Goal: Transaction & Acquisition: Purchase product/service

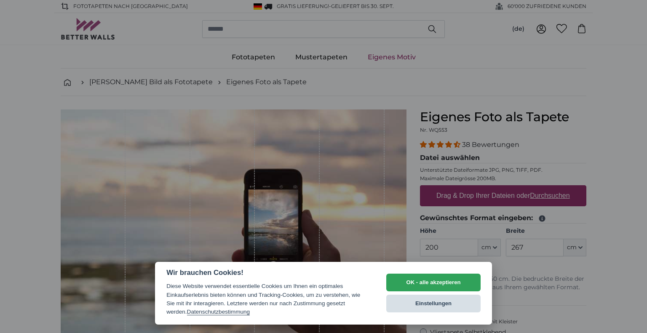
click at [434, 302] on button "Einstellungen" at bounding box center [433, 304] width 94 height 18
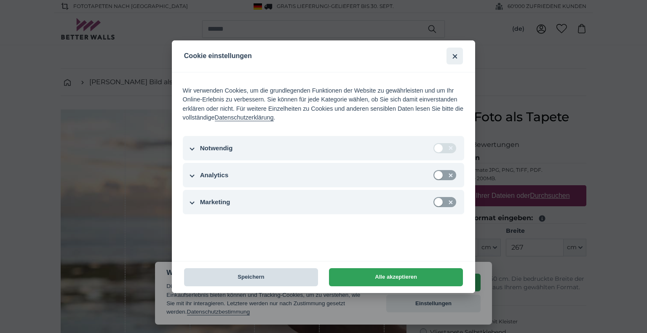
click at [290, 276] on button "Speichern" at bounding box center [251, 277] width 134 height 18
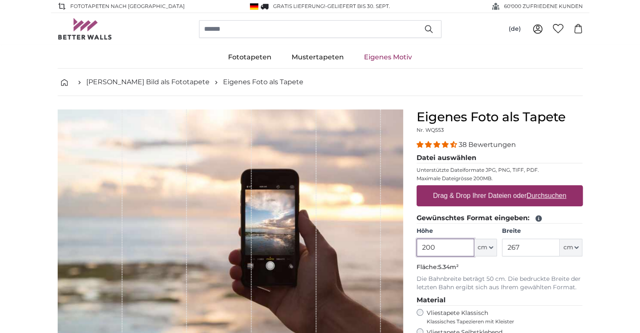
drag, startPoint x: 442, startPoint y: 247, endPoint x: 419, endPoint y: 247, distance: 22.7
click at [419, 247] on input "200" at bounding box center [446, 248] width 58 height 18
type input "350"
drag, startPoint x: 524, startPoint y: 245, endPoint x: 508, endPoint y: 245, distance: 15.6
click at [508, 245] on input "267" at bounding box center [531, 248] width 58 height 18
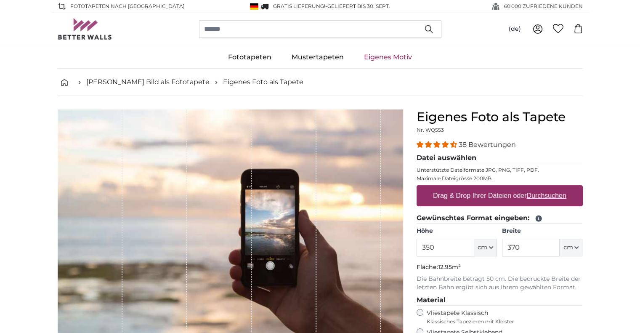
click at [579, 283] on p "Die Bahnbreite beträgt 50 cm. Die bedruckte Breite der letzten Bahn ergibt sich…" at bounding box center [500, 283] width 166 height 17
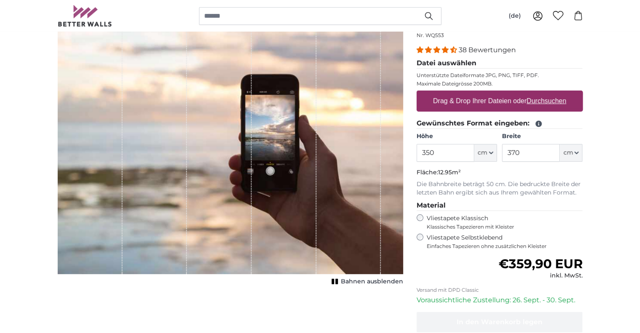
scroll to position [110, 0]
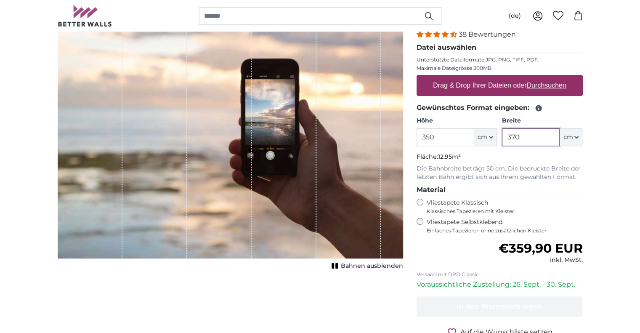
drag, startPoint x: 536, startPoint y: 136, endPoint x: 500, endPoint y: 133, distance: 35.5
click at [500, 133] on div "Höhe 350 ft cm Centimeter (cm) Inches (inch) Feet (ft. in.) Breite 370 ft cm Ce…" at bounding box center [500, 131] width 166 height 29
type input "400"
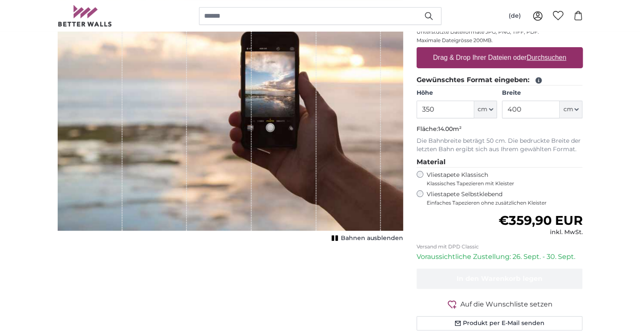
scroll to position [121, 0]
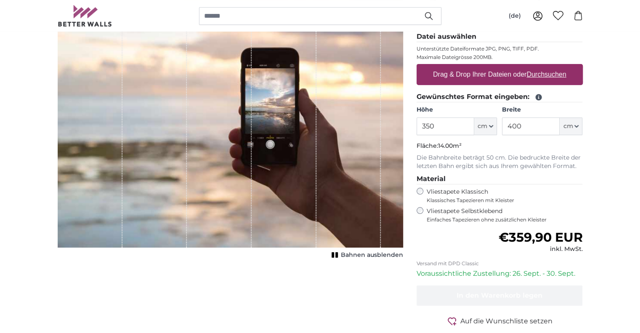
click at [472, 75] on label "Drag & Drop Ihrer Dateien oder Durchsuchen" at bounding box center [500, 74] width 140 height 17
click at [472, 67] on input "Drag & Drop Ihrer Dateien oder Durchsuchen" at bounding box center [500, 65] width 166 height 3
type input "**********"
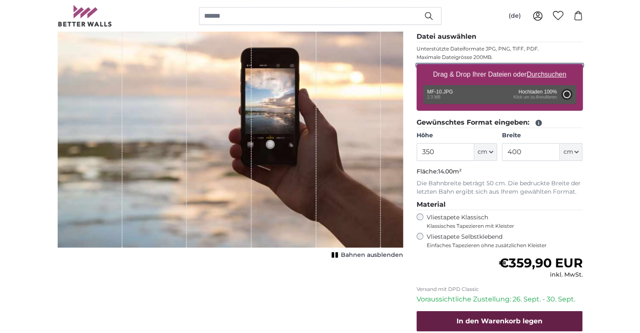
type input "200"
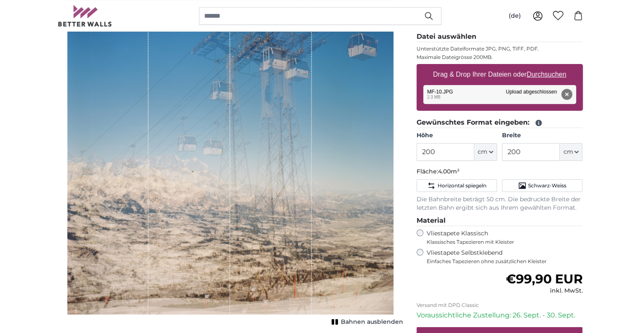
drag, startPoint x: 296, startPoint y: 190, endPoint x: 302, endPoint y: 259, distance: 69.3
click at [302, 259] on div "1 of 1" at bounding box center [271, 151] width 82 height 326
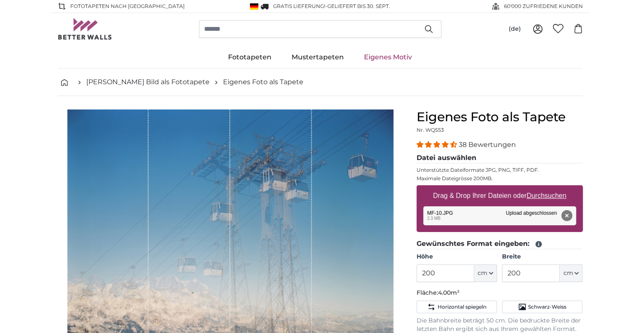
drag, startPoint x: 267, startPoint y: 135, endPoint x: 256, endPoint y: 194, distance: 60.4
click at [256, 194] on div "1 of 1" at bounding box center [271, 272] width 82 height 326
click at [453, 275] on input "200" at bounding box center [446, 273] width 58 height 18
type input "2"
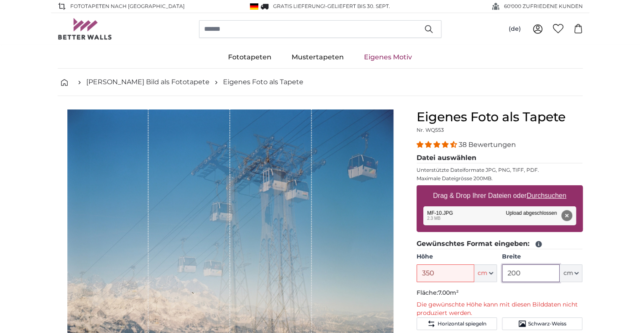
click at [534, 274] on input "200" at bounding box center [531, 273] width 58 height 18
drag, startPoint x: 453, startPoint y: 273, endPoint x: 420, endPoint y: 273, distance: 32.8
click at [420, 273] on input "350" at bounding box center [446, 273] width 58 height 18
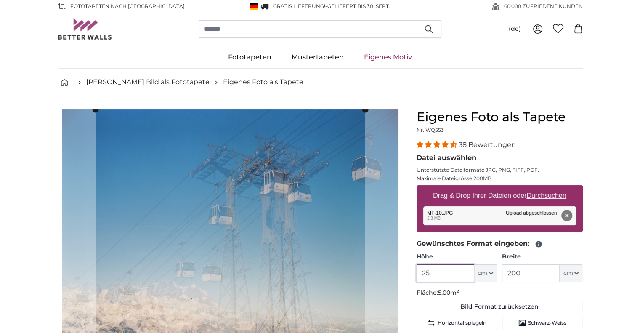
type input "2"
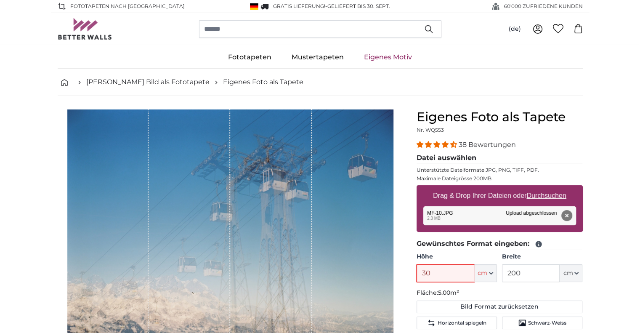
type input "300"
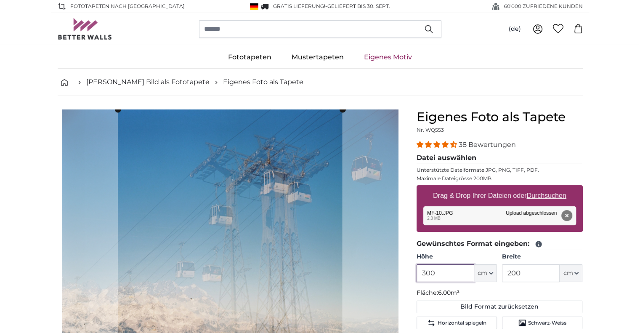
type input "300"
click at [527, 270] on input "200" at bounding box center [531, 273] width 58 height 18
type input "2"
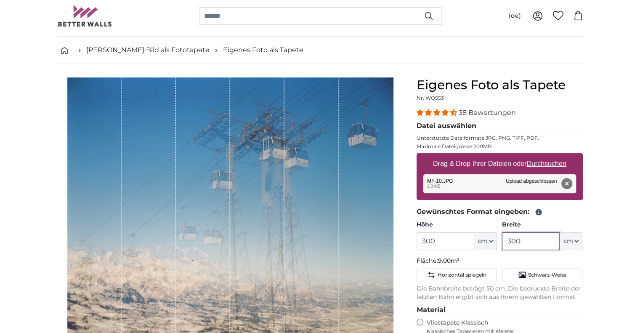
scroll to position [29, 0]
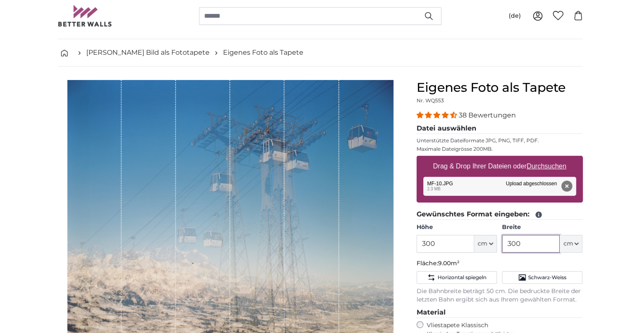
type input "300"
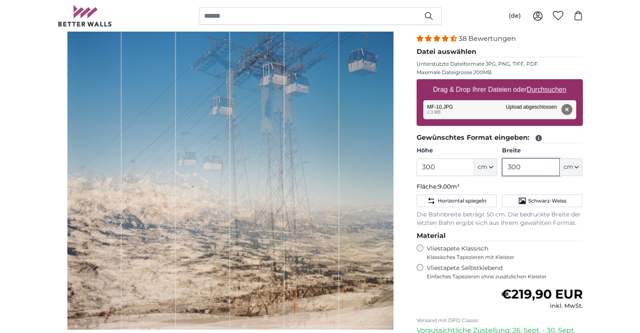
scroll to position [0, 0]
